Goal: Task Accomplishment & Management: Complete application form

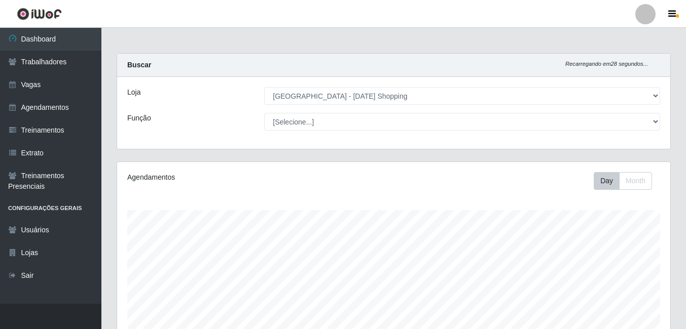
select select "471"
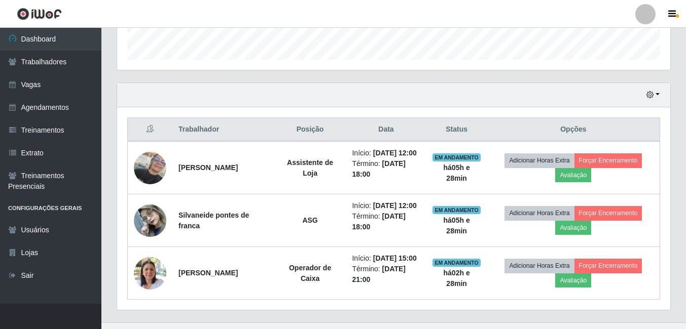
scroll to position [210, 553]
click at [658, 93] on button "button" at bounding box center [653, 95] width 14 height 12
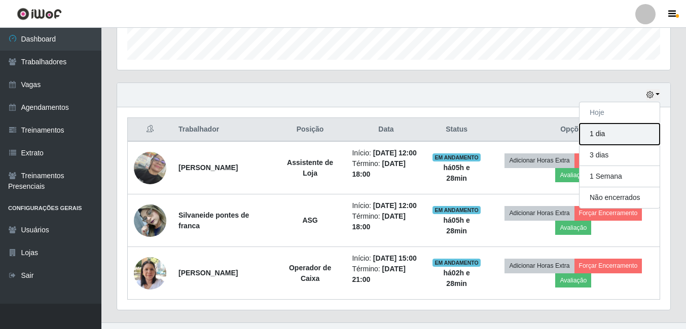
click at [600, 136] on button "1 dia" at bounding box center [619, 134] width 80 height 21
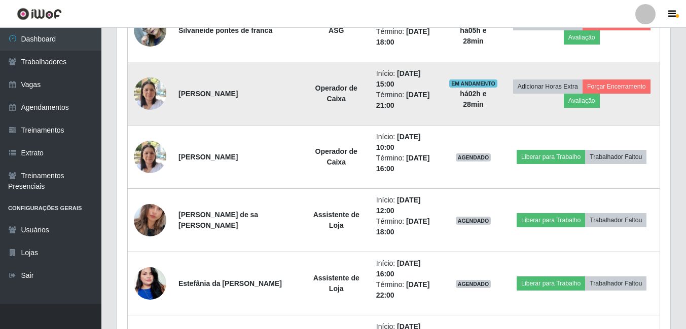
scroll to position [505, 0]
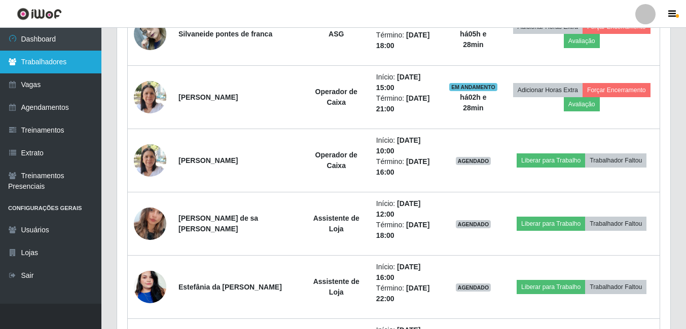
click at [24, 63] on link "Trabalhadores" at bounding box center [50, 62] width 101 height 23
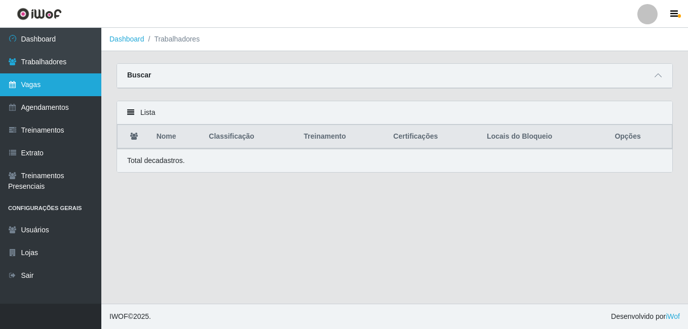
click at [28, 84] on link "Vagas" at bounding box center [50, 84] width 101 height 23
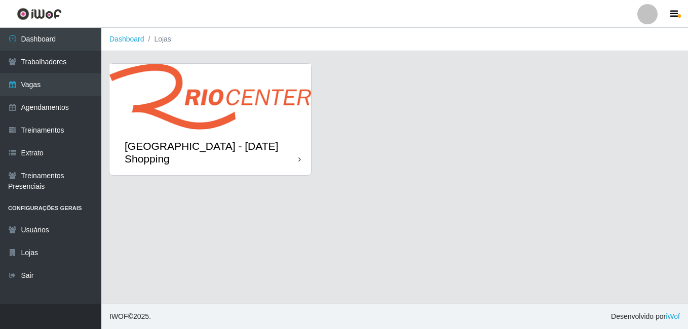
click at [218, 106] on img at bounding box center [210, 97] width 202 height 66
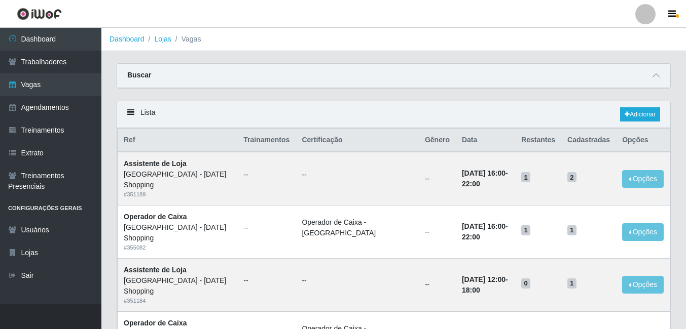
drag, startPoint x: 624, startPoint y: 124, endPoint x: 625, endPoint y: 118, distance: 6.3
click at [624, 123] on div "Lista Adicionar" at bounding box center [393, 114] width 553 height 27
click at [626, 115] on icon at bounding box center [626, 114] width 5 height 6
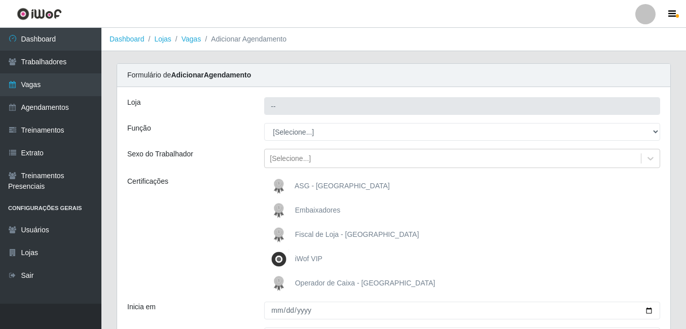
type input "[GEOGRAPHIC_DATA] - [DATE] Shopping"
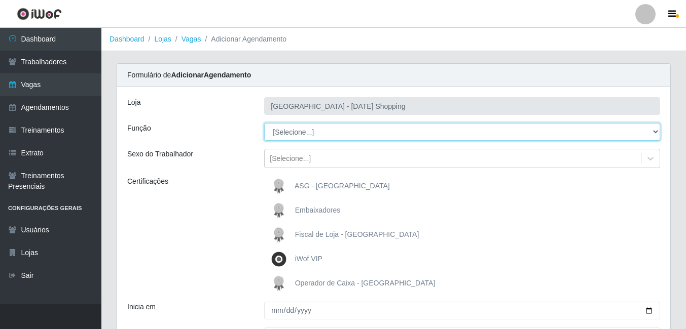
click at [306, 136] on select "[Selecione...] ASG ASG + ASG ++ Assistente de [PERSON_NAME] Assistente de [PERS…" at bounding box center [462, 132] width 396 height 18
select select "16"
click at [264, 123] on select "[Selecione...] ASG ASG + ASG ++ Assistente de [PERSON_NAME] Assistente de [PERS…" at bounding box center [462, 132] width 396 height 18
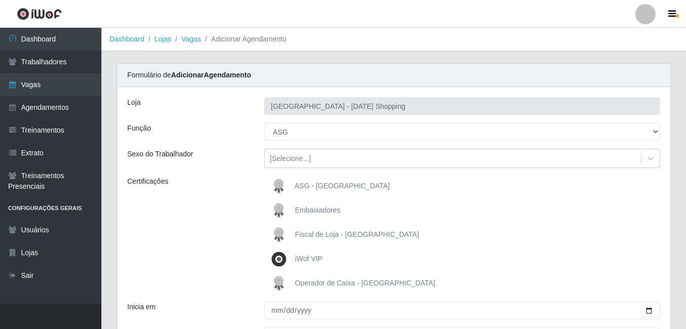
click at [298, 183] on span "ASG - [GEOGRAPHIC_DATA]" at bounding box center [341, 186] width 95 height 8
click at [0, 0] on input "ASG - [GEOGRAPHIC_DATA]" at bounding box center [0, 0] width 0 height 0
click at [298, 183] on span "ASG - [GEOGRAPHIC_DATA]" at bounding box center [341, 186] width 95 height 8
click at [0, 0] on input "ASG - [GEOGRAPHIC_DATA]" at bounding box center [0, 0] width 0 height 0
click at [298, 183] on span "ASG - [GEOGRAPHIC_DATA]" at bounding box center [341, 186] width 95 height 8
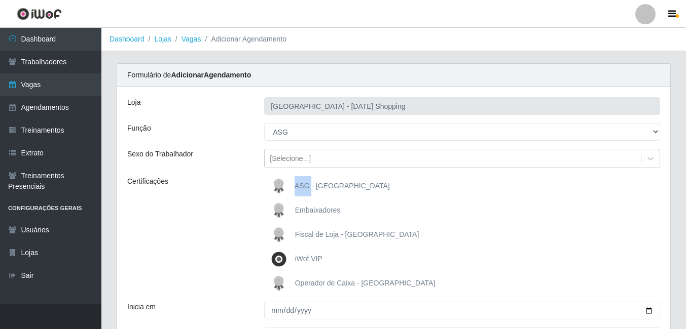
click at [0, 0] on input "ASG - [GEOGRAPHIC_DATA]" at bounding box center [0, 0] width 0 height 0
drag, startPoint x: 298, startPoint y: 183, endPoint x: 235, endPoint y: 175, distance: 63.9
click at [235, 175] on div "[GEOGRAPHIC_DATA] - [GEOGRAPHIC_DATA] Shopping Função [Selecione...] [PERSON_NA…" at bounding box center [393, 244] width 553 height 315
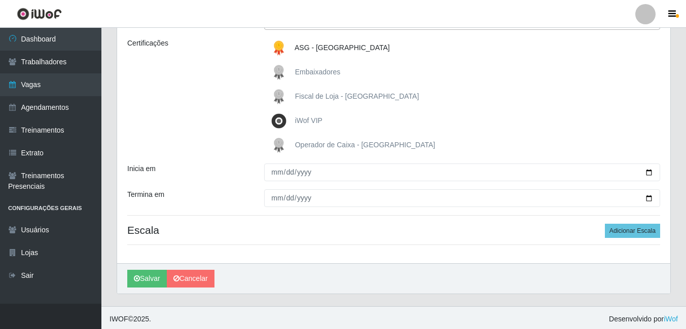
scroll to position [141, 0]
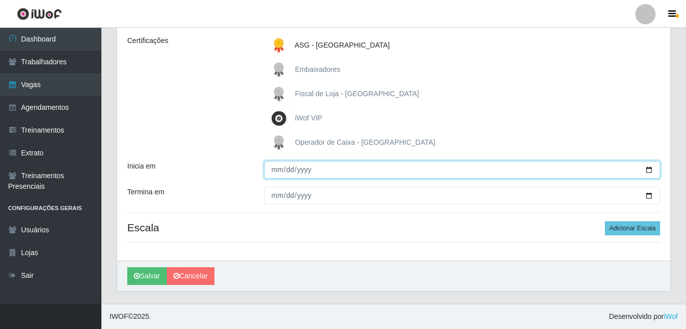
click at [651, 167] on input "Inicia em" at bounding box center [462, 170] width 396 height 18
type input "[DATE]"
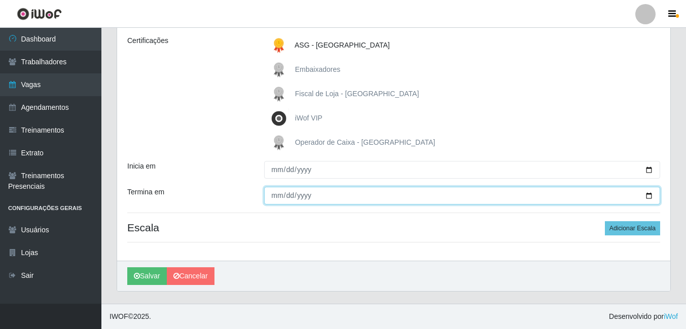
click at [650, 196] on input "Termina em" at bounding box center [462, 196] width 396 height 18
type input "[DATE]"
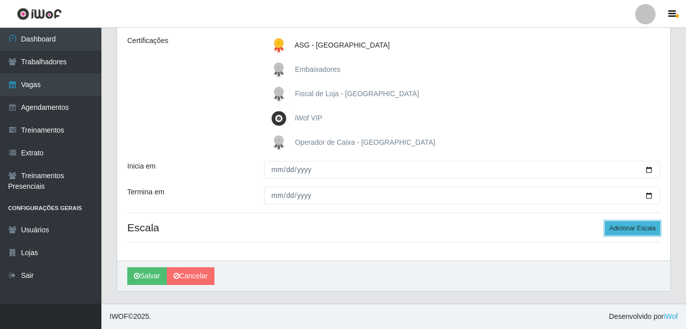
click at [628, 228] on button "Adicionar Escala" at bounding box center [632, 228] width 55 height 14
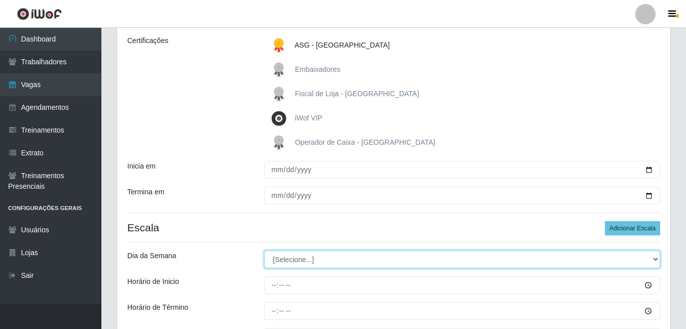
click at [299, 259] on select "[Selecione...] Segunda Terça Quarta Quinta Sexta Sábado Domingo" at bounding box center [462, 260] width 396 height 18
select select "5"
click at [264, 251] on select "[Selecione...] Segunda Terça Quarta Quinta Sexta Sábado Domingo" at bounding box center [462, 260] width 396 height 18
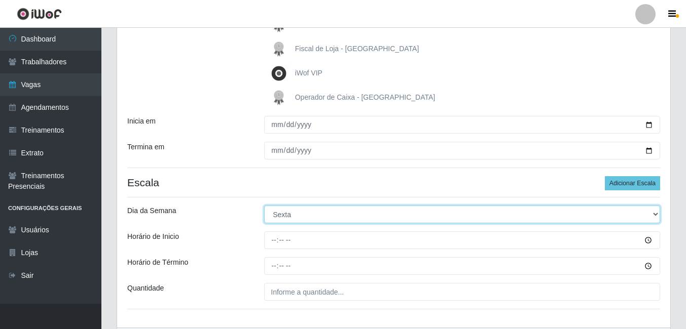
scroll to position [253, 0]
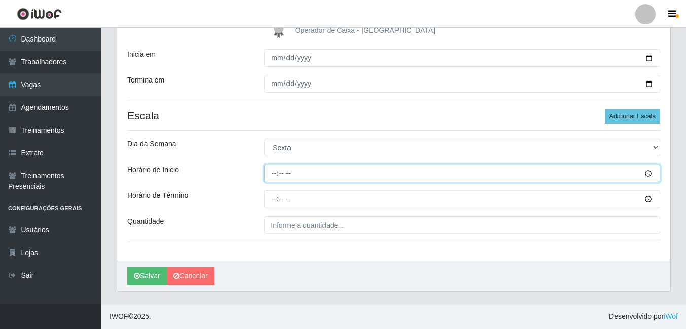
click at [271, 174] on input "Horário de Inicio" at bounding box center [462, 174] width 396 height 18
type input "12:00"
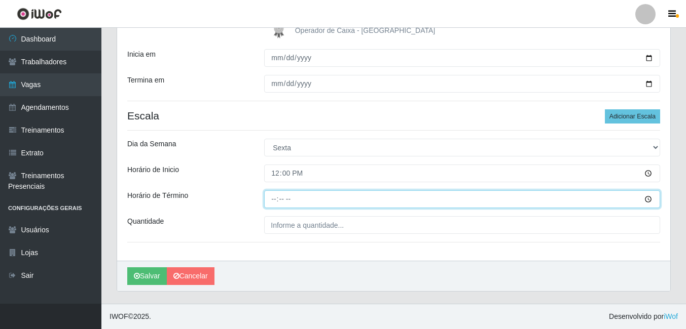
type input "18:00"
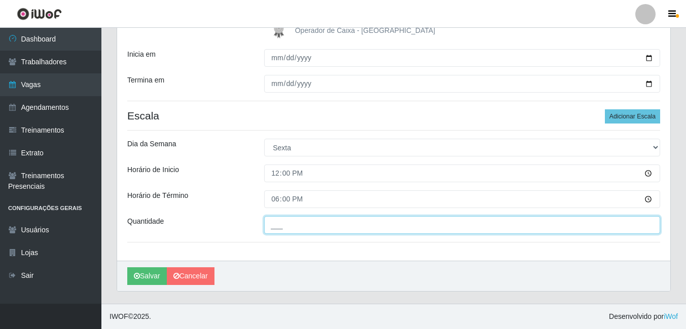
click at [308, 221] on input "___" at bounding box center [462, 225] width 396 height 18
type input "01_"
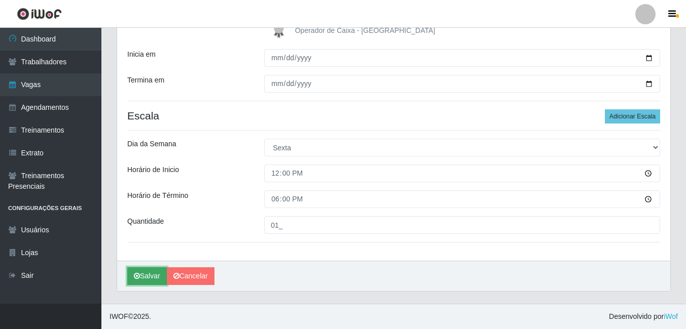
click at [154, 280] on button "Salvar" at bounding box center [147, 277] width 40 height 18
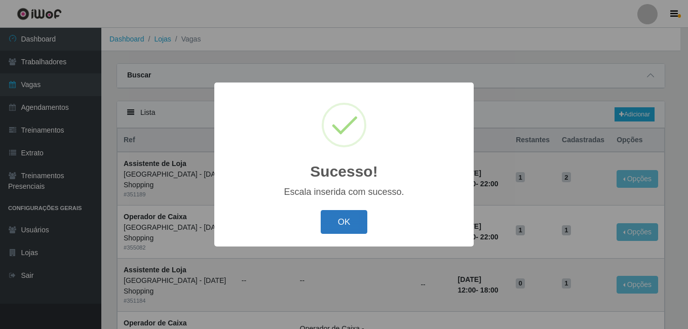
click at [345, 217] on button "OK" at bounding box center [344, 222] width 47 height 24
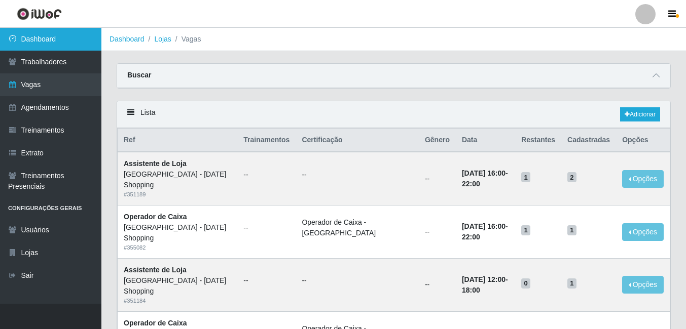
click at [42, 38] on link "Dashboard" at bounding box center [50, 39] width 101 height 23
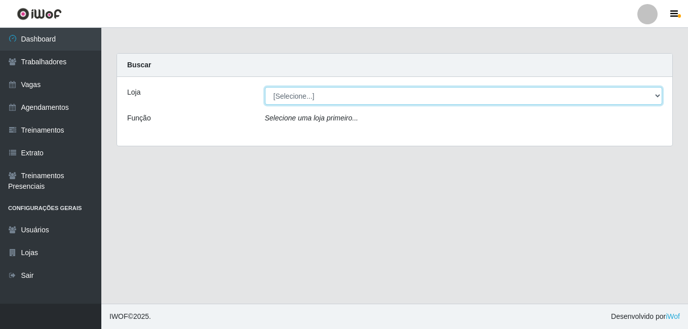
click at [302, 103] on select "[Selecione...] [GEOGRAPHIC_DATA] - [DATE][GEOGRAPHIC_DATA]" at bounding box center [464, 96] width 398 height 18
select select "471"
click at [265, 87] on select "[Selecione...] [GEOGRAPHIC_DATA] - [DATE][GEOGRAPHIC_DATA]" at bounding box center [464, 96] width 398 height 18
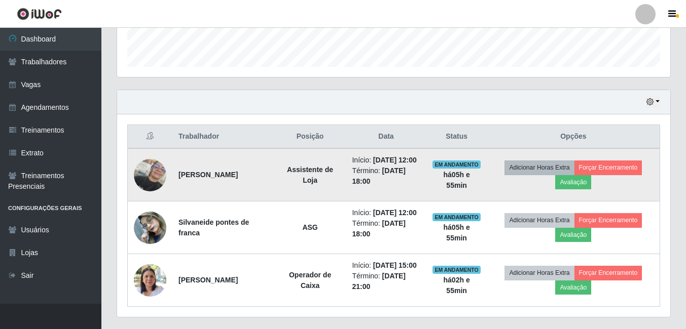
scroll to position [304, 0]
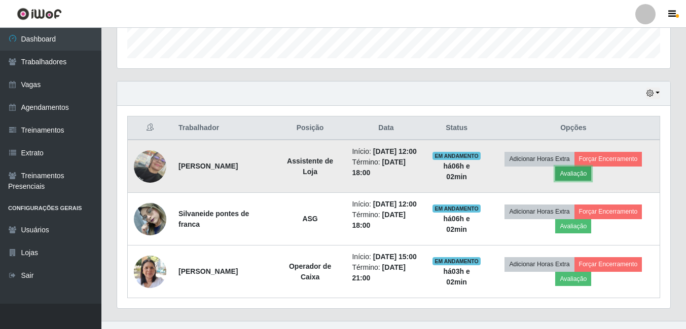
click at [580, 181] on button "Avaliação" at bounding box center [573, 174] width 36 height 14
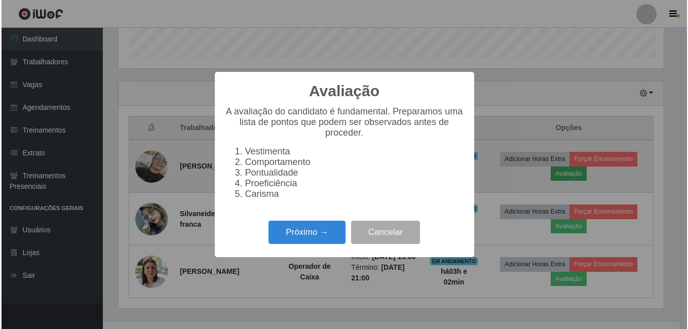
scroll to position [210, 548]
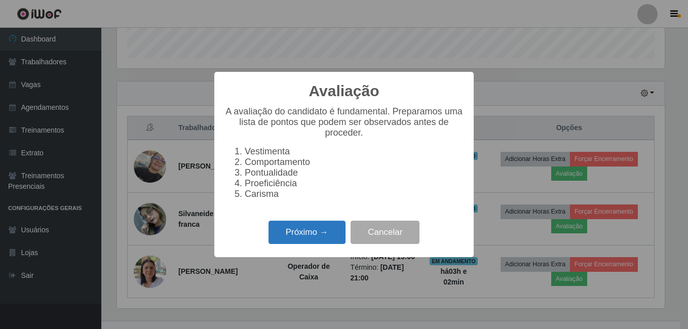
click at [303, 237] on button "Próximo →" at bounding box center [307, 233] width 77 height 24
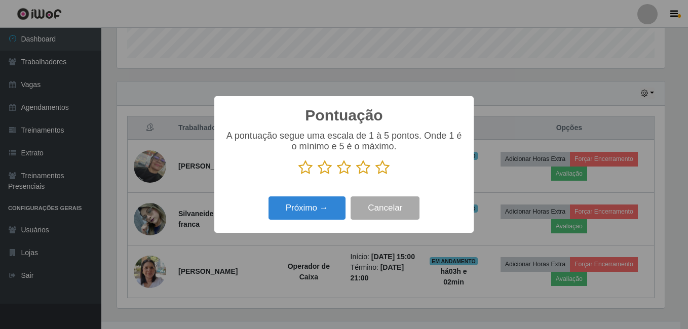
click at [393, 170] on p at bounding box center [343, 167] width 239 height 15
click at [383, 171] on icon at bounding box center [382, 167] width 14 height 15
click at [375, 175] on input "radio" at bounding box center [375, 175] width 0 height 0
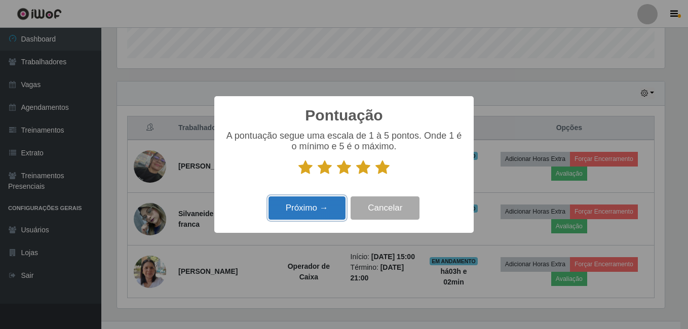
click at [318, 205] on button "Próximo →" at bounding box center [307, 209] width 77 height 24
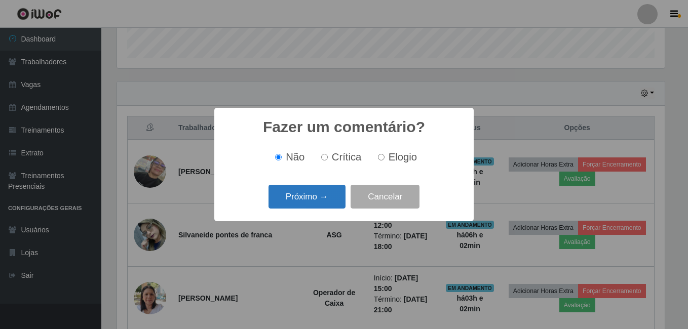
click at [327, 202] on button "Próximo →" at bounding box center [307, 197] width 77 height 24
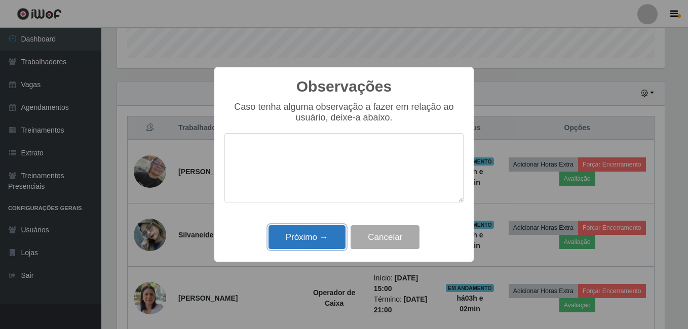
click at [313, 237] on button "Próximo →" at bounding box center [307, 237] width 77 height 24
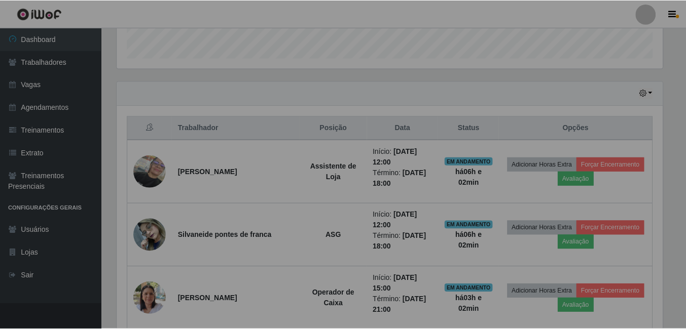
scroll to position [210, 553]
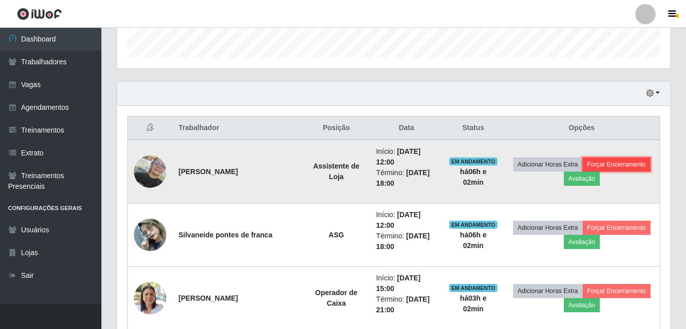
click at [622, 166] on button "Forçar Encerramento" at bounding box center [616, 165] width 68 height 14
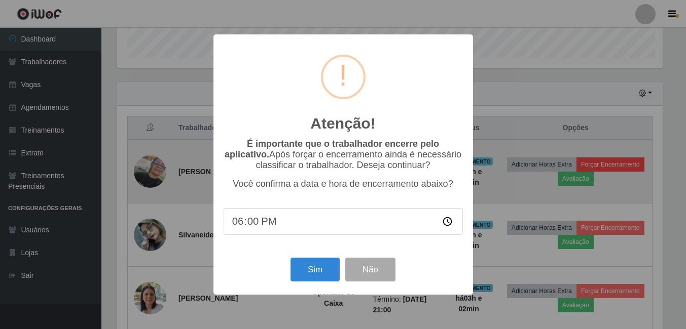
scroll to position [210, 548]
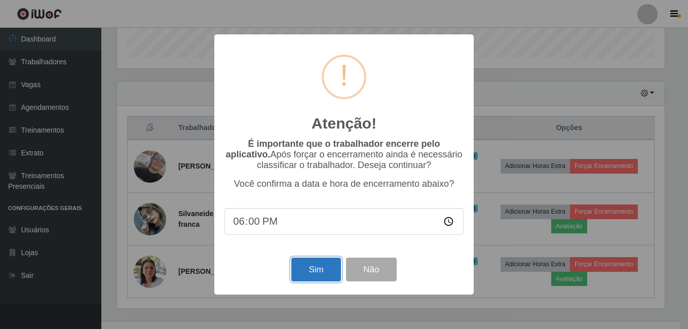
click at [321, 271] on button "Sim" at bounding box center [315, 270] width 49 height 24
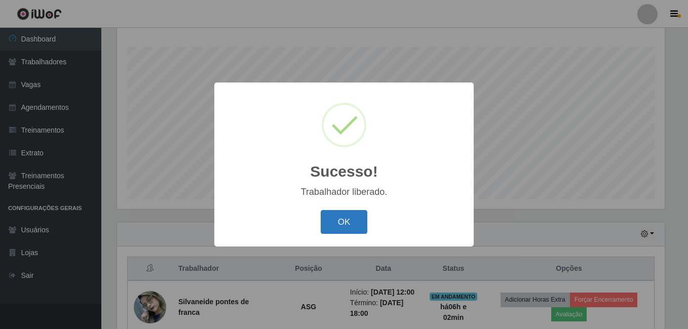
click at [332, 221] on button "OK" at bounding box center [344, 222] width 47 height 24
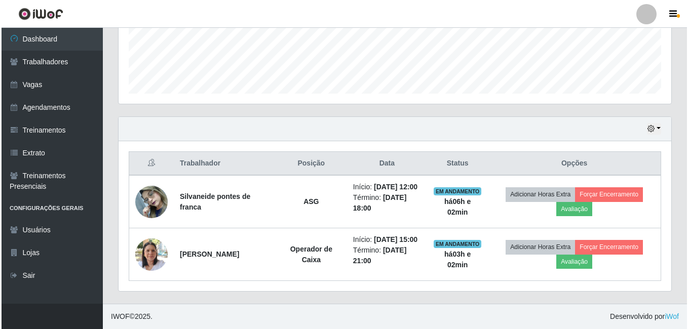
scroll to position [290, 0]
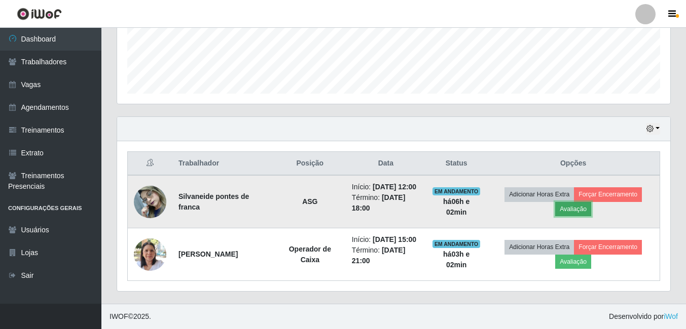
click at [581, 202] on button "Avaliação" at bounding box center [573, 209] width 36 height 14
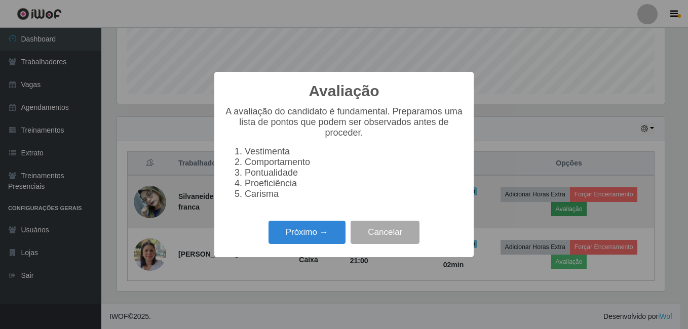
scroll to position [210, 548]
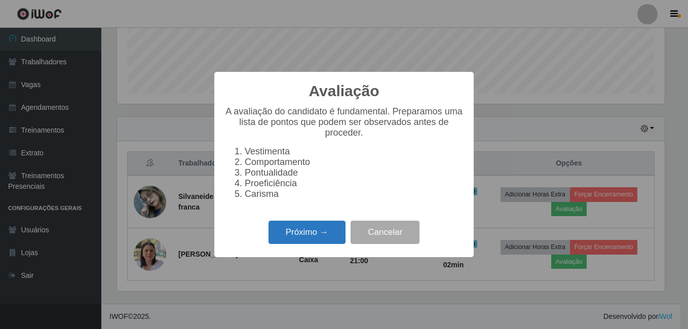
click at [314, 231] on button "Próximo →" at bounding box center [307, 233] width 77 height 24
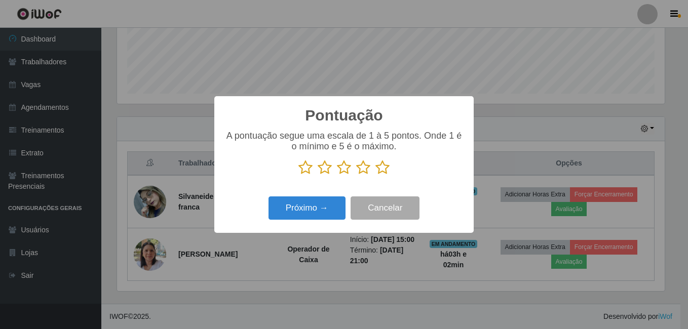
scroll to position [506519, 506182]
click at [381, 167] on icon at bounding box center [382, 167] width 14 height 15
click at [375, 175] on input "radio" at bounding box center [375, 175] width 0 height 0
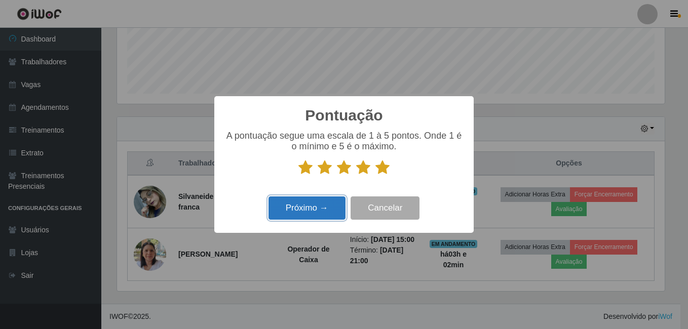
click at [297, 210] on button "Próximo →" at bounding box center [307, 209] width 77 height 24
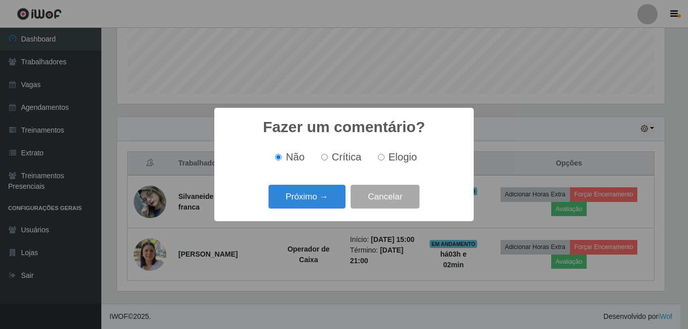
click at [392, 161] on span "Elogio" at bounding box center [403, 157] width 28 height 11
click at [385, 161] on input "Elogio" at bounding box center [381, 157] width 7 height 7
radio input "true"
click at [317, 197] on button "Próximo →" at bounding box center [307, 197] width 77 height 24
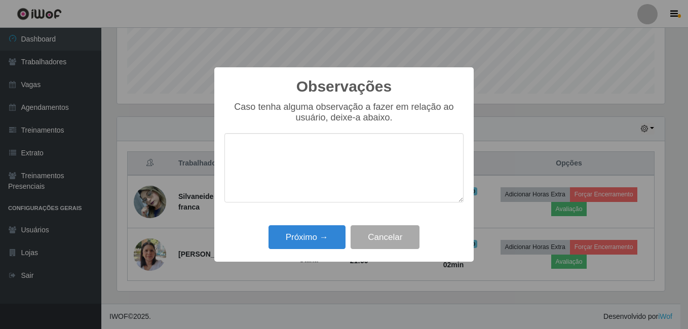
click at [256, 163] on textarea at bounding box center [343, 167] width 239 height 69
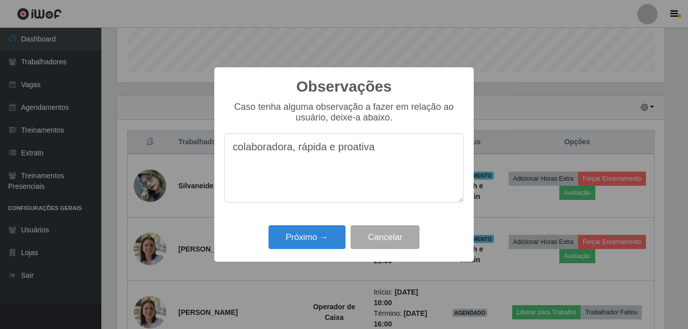
click at [384, 150] on textarea "colaboradora, rápida e proativa" at bounding box center [343, 167] width 239 height 69
type textarea "colaboradora, rápida e proativa"
click at [313, 235] on button "Próximo →" at bounding box center [307, 237] width 77 height 24
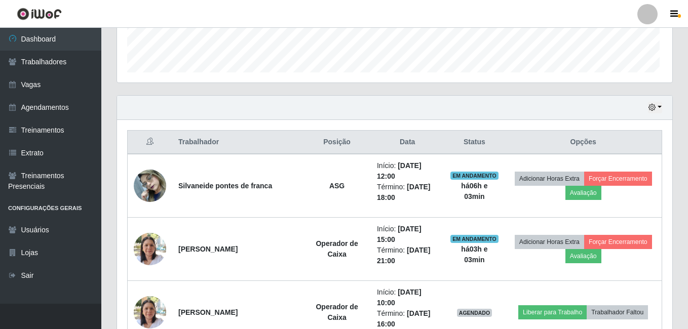
scroll to position [210, 553]
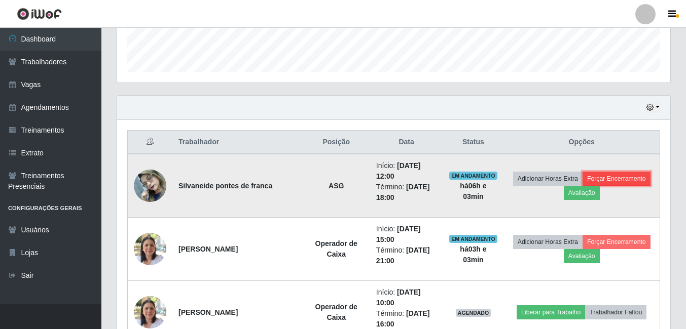
click at [601, 176] on button "Forçar Encerramento" at bounding box center [616, 179] width 68 height 14
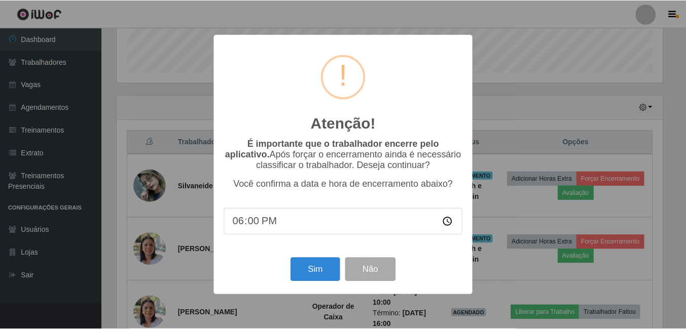
scroll to position [210, 548]
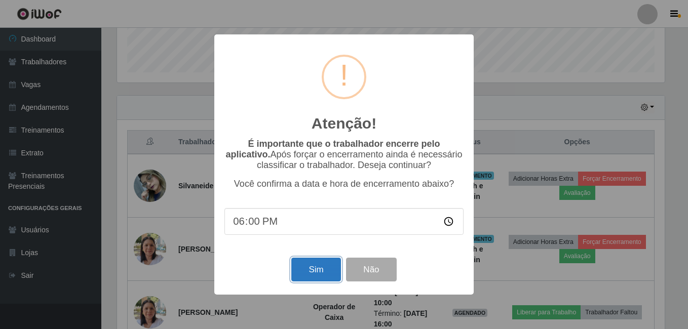
click at [308, 273] on button "Sim" at bounding box center [315, 270] width 49 height 24
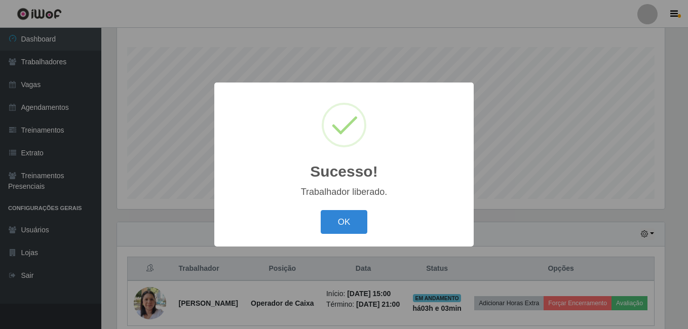
click at [321, 210] on button "OK" at bounding box center [344, 222] width 47 height 24
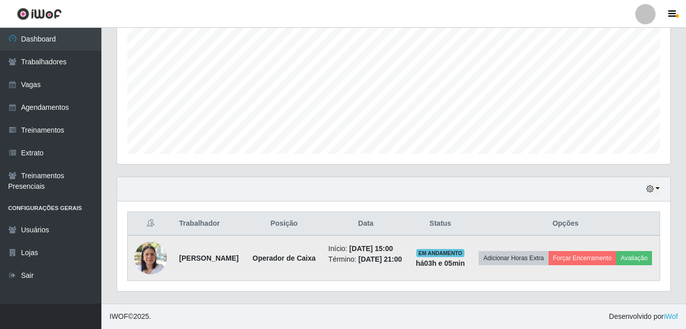
scroll to position [227, 0]
